Goal: Information Seeking & Learning: Understand process/instructions

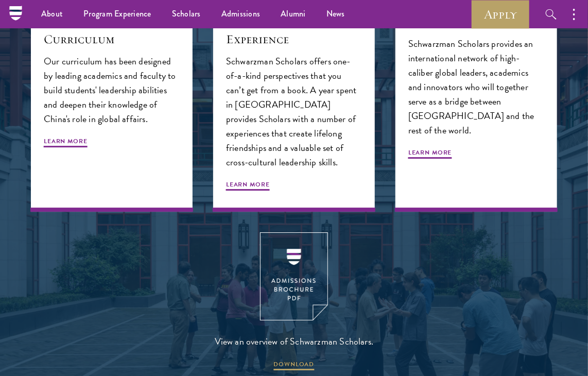
scroll to position [1102, 0]
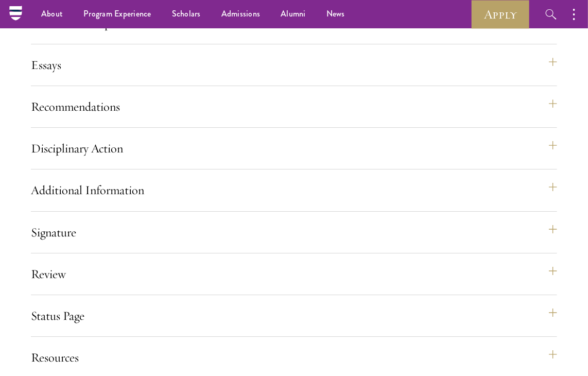
scroll to position [1183, 0]
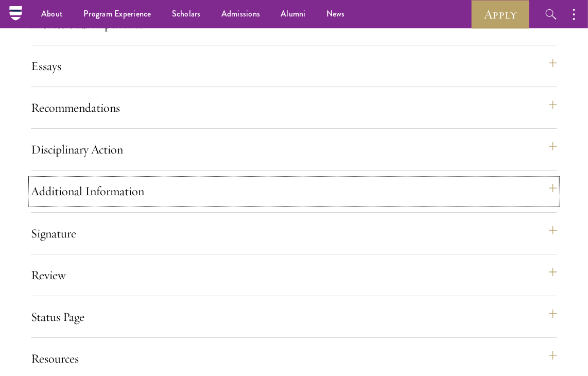
click at [177, 203] on button "Additional Information" at bounding box center [294, 191] width 526 height 25
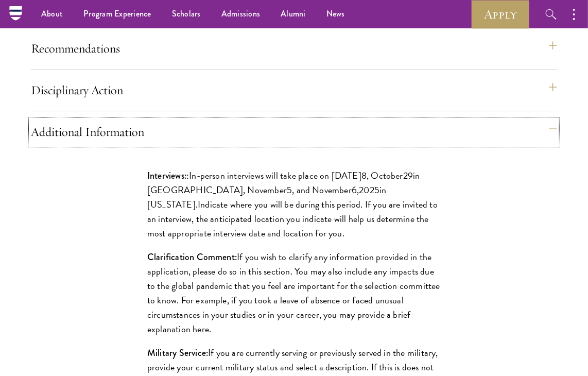
scroll to position [1202, 0]
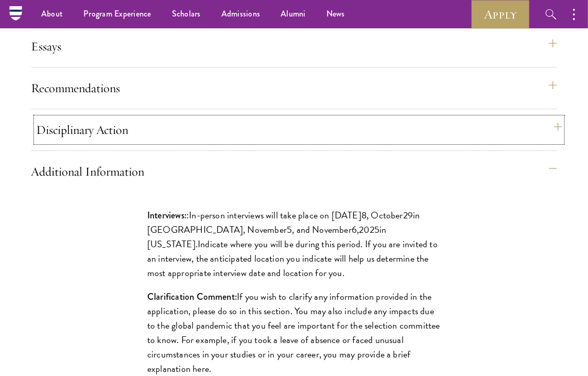
click at [184, 142] on button "Disciplinary Action" at bounding box center [299, 129] width 526 height 25
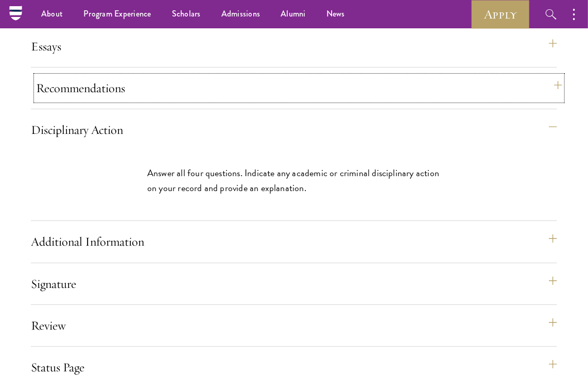
click at [190, 100] on button "Recommendations" at bounding box center [299, 88] width 526 height 25
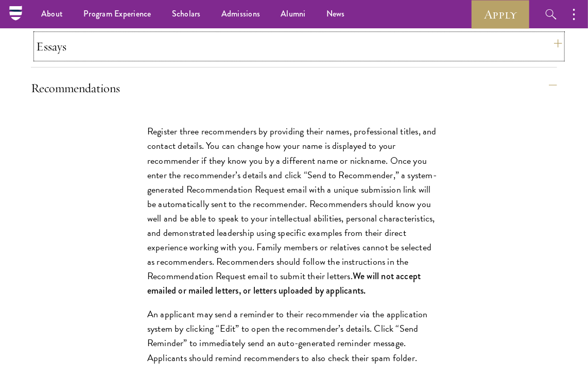
click at [198, 59] on button "Essays" at bounding box center [299, 46] width 526 height 25
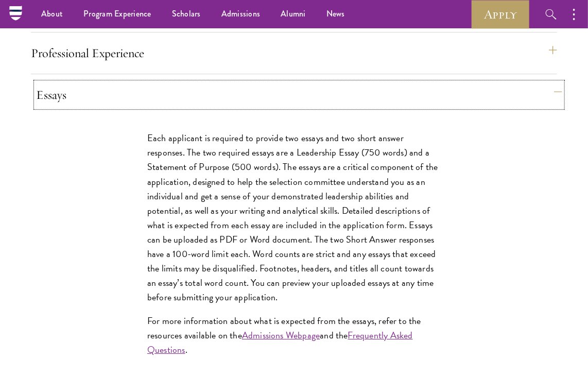
scroll to position [1153, 0]
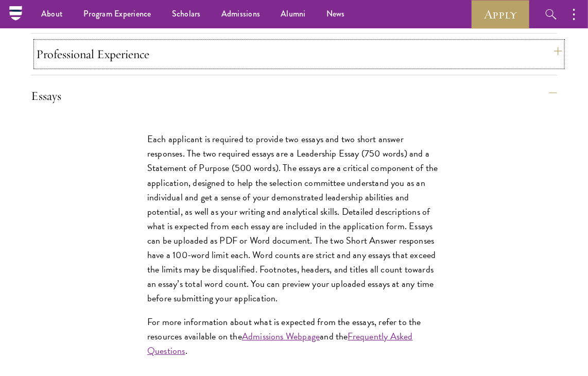
click at [197, 66] on button "Professional Experience" at bounding box center [299, 54] width 526 height 25
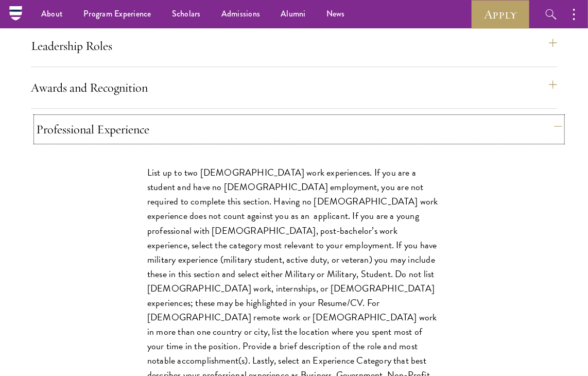
scroll to position [1077, 0]
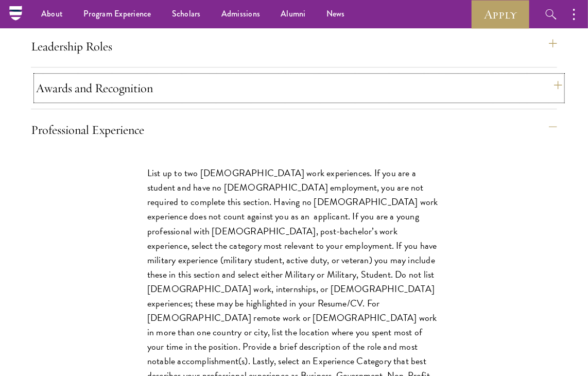
click at [196, 100] on button "Awards and Recognition" at bounding box center [299, 88] width 526 height 25
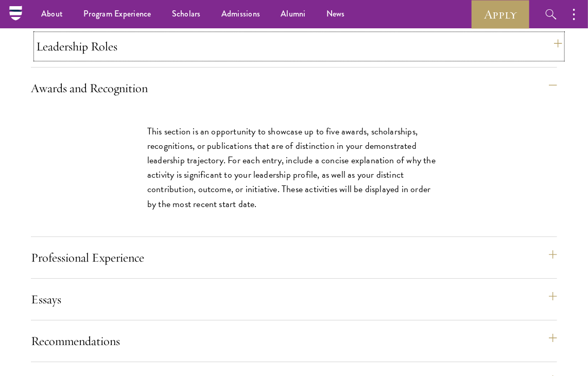
click at [203, 59] on button "Leadership Roles" at bounding box center [299, 46] width 526 height 25
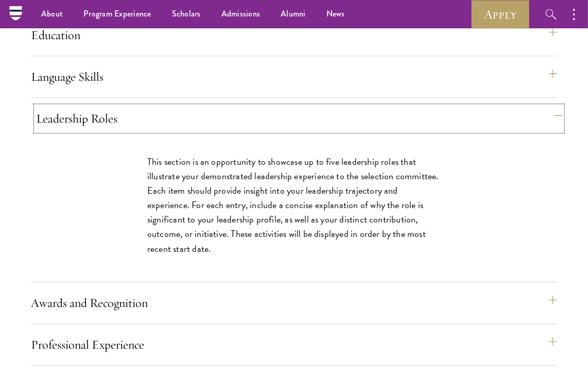
scroll to position [995, 0]
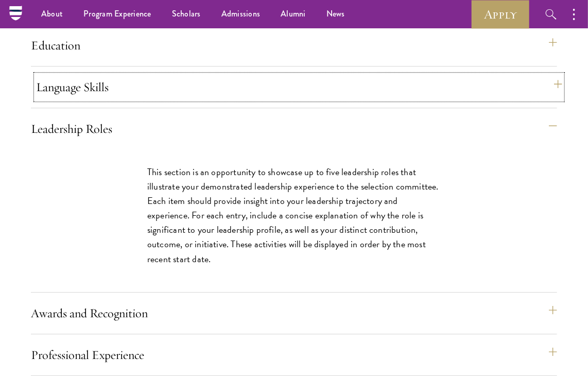
click at [203, 99] on button "Language Skills" at bounding box center [299, 87] width 526 height 25
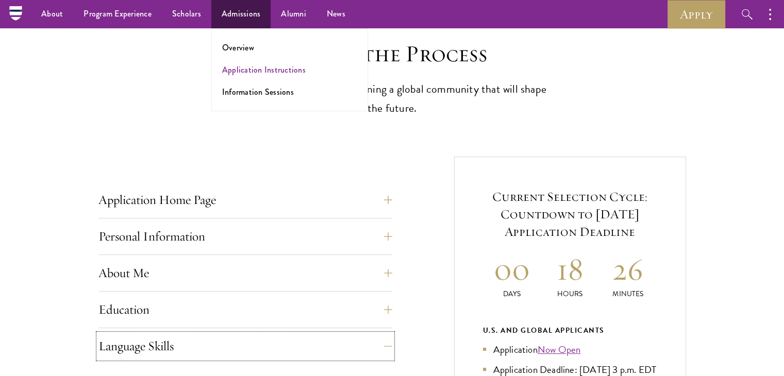
scroll to position [0, 0]
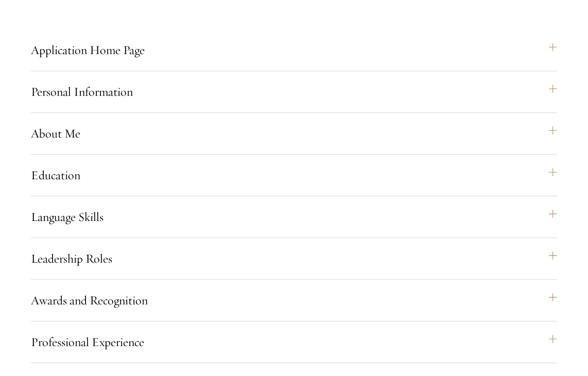
scroll to position [884, 0]
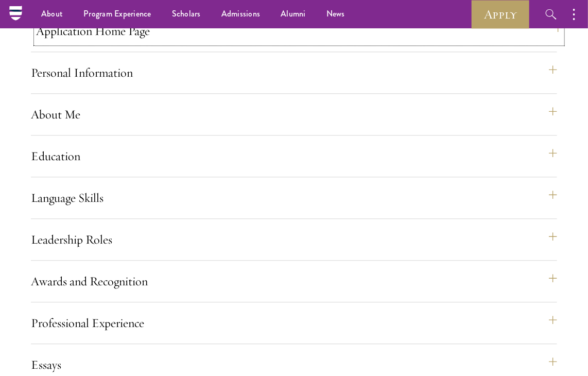
click at [507, 43] on button "Application Home Page" at bounding box center [299, 31] width 526 height 25
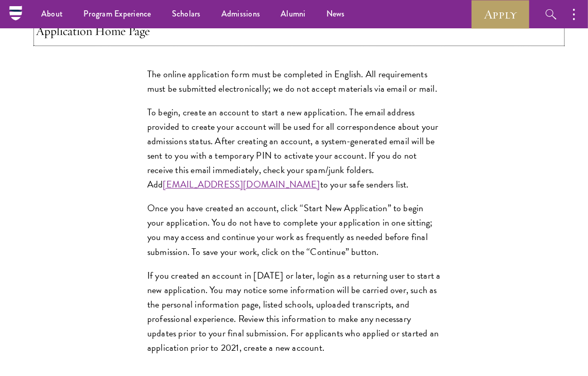
click at [507, 43] on button "Application Home Page" at bounding box center [299, 31] width 526 height 25
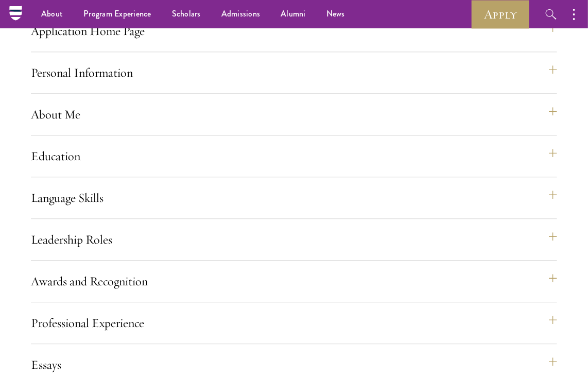
click at [504, 84] on div "Application Home Page The online application form must be completed in English.…" at bounding box center [294, 349] width 526 height 660
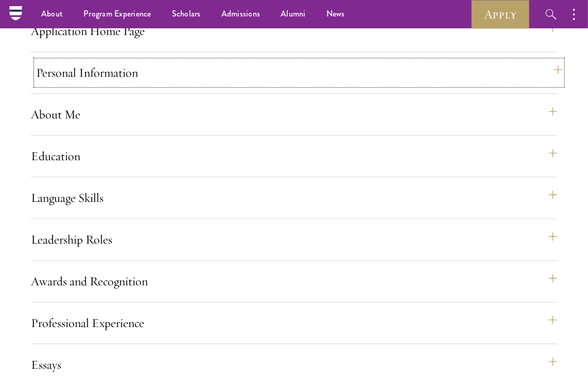
click at [503, 85] on button "Personal Information" at bounding box center [299, 72] width 526 height 25
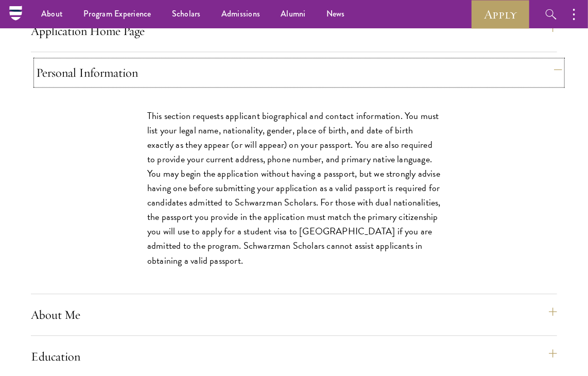
click at [503, 85] on button "Personal Information" at bounding box center [299, 72] width 526 height 25
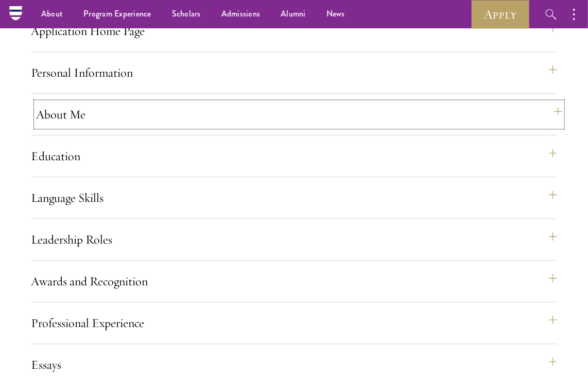
click at [489, 127] on button "About Me" at bounding box center [299, 114] width 526 height 25
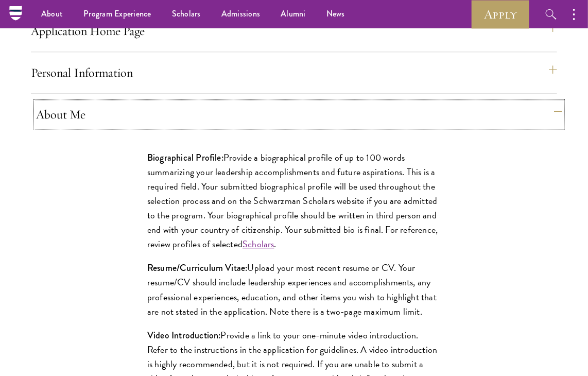
scroll to position [0, 0]
click at [489, 127] on button "About Me" at bounding box center [299, 114] width 526 height 25
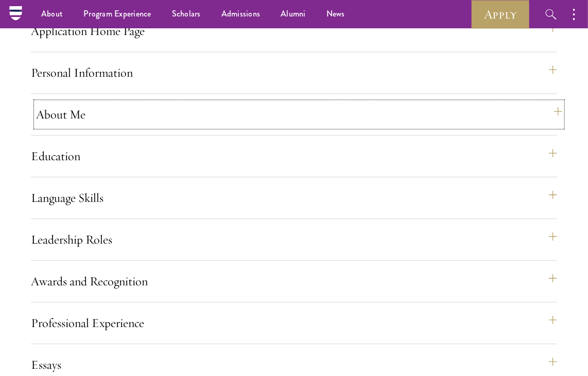
click at [489, 127] on button "About Me" at bounding box center [299, 114] width 526 height 25
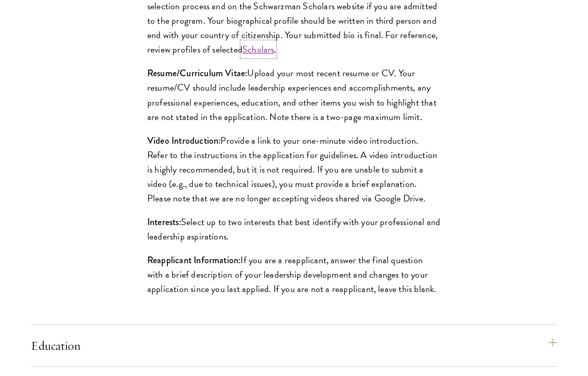
scroll to position [1080, 0]
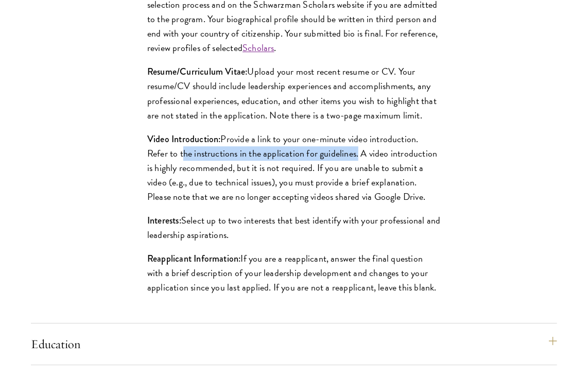
drag, startPoint x: 181, startPoint y: 188, endPoint x: 355, endPoint y: 183, distance: 173.6
click at [355, 183] on p "Video Introduction: Provide a link to your one-minute video introduction. Refer…" at bounding box center [294, 168] width 294 height 72
copy p "the instructions in the application for guidelines"
